Goal: Find specific page/section: Find specific page/section

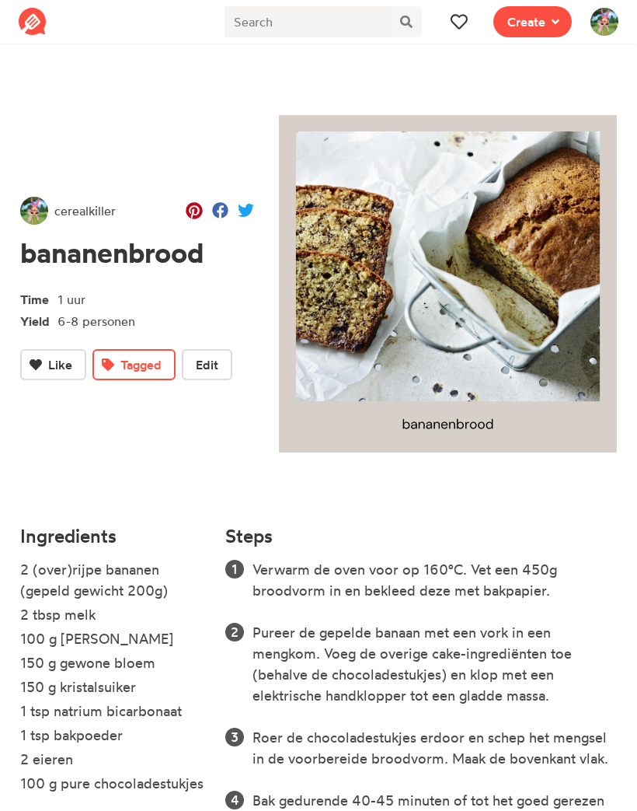
click at [474, 31] on button at bounding box center [459, 21] width 31 height 31
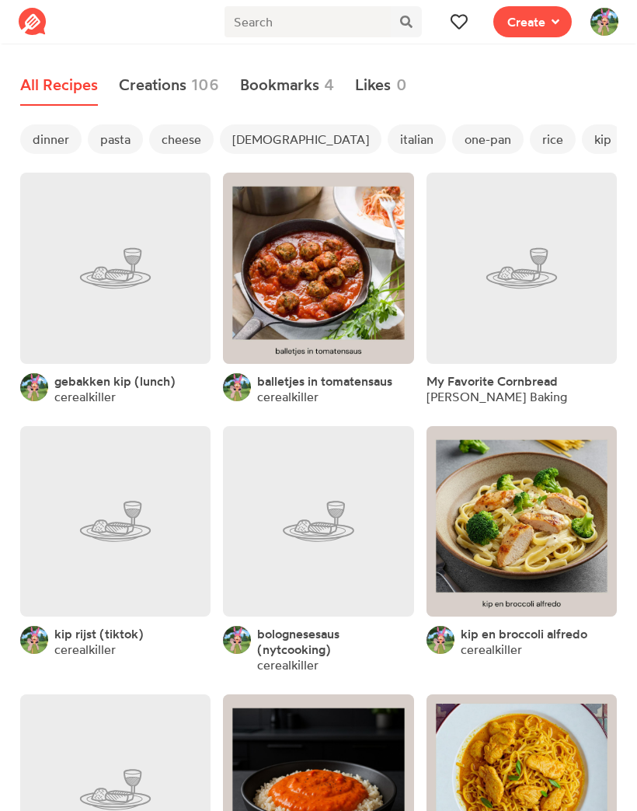
click at [57, 136] on span "dinner" at bounding box center [50, 139] width 61 height 30
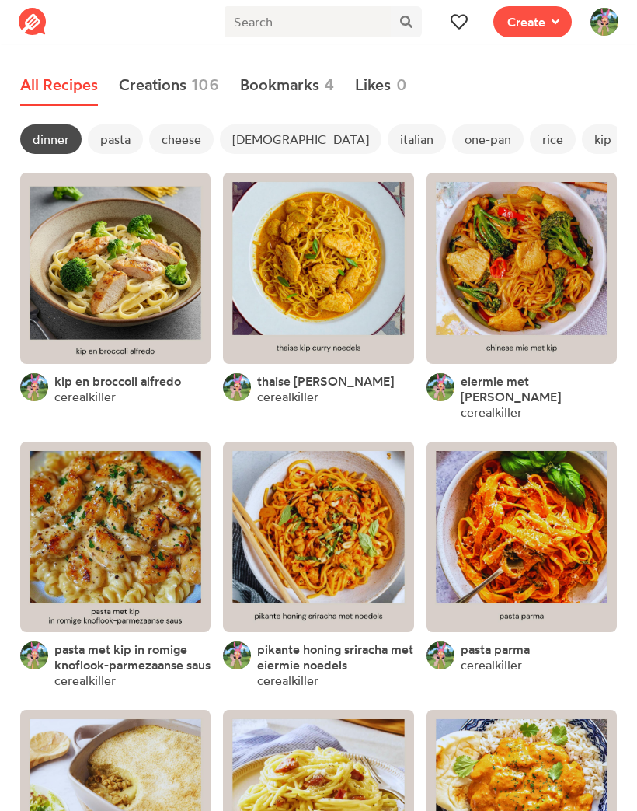
click at [128, 131] on span "pasta" at bounding box center [115, 139] width 55 height 30
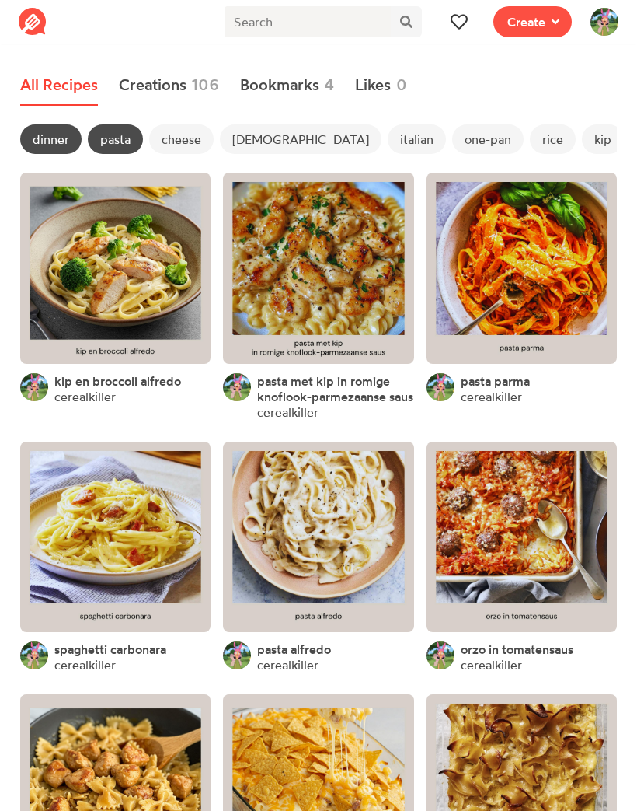
click at [138, 229] on link at bounding box center [115, 268] width 190 height 190
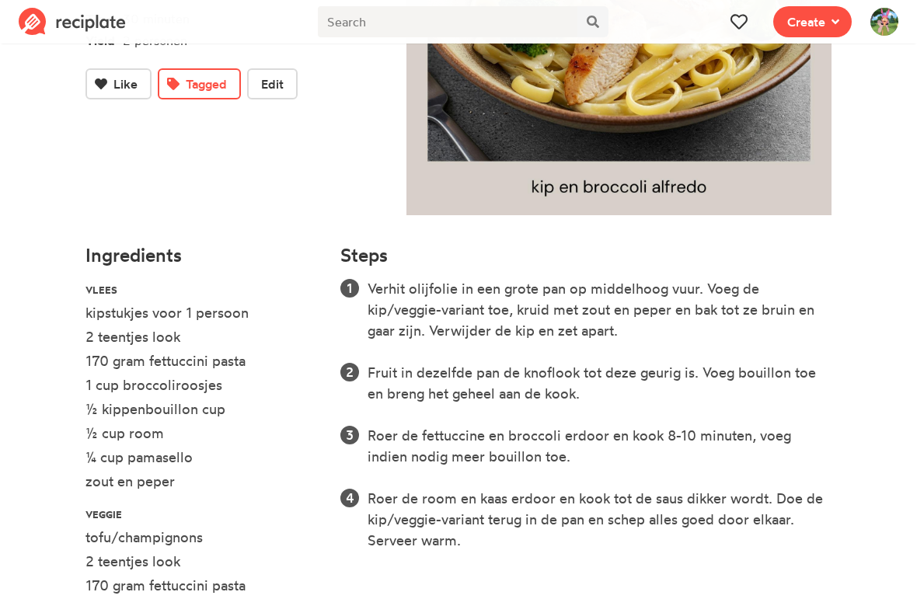
scroll to position [288, 0]
